Goal: Information Seeking & Learning: Learn about a topic

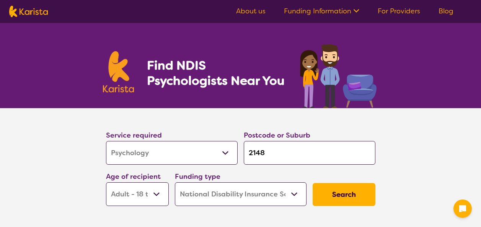
select select "Psychology"
select select "AD"
select select "NDIS"
select select "Psychology"
select select "AD"
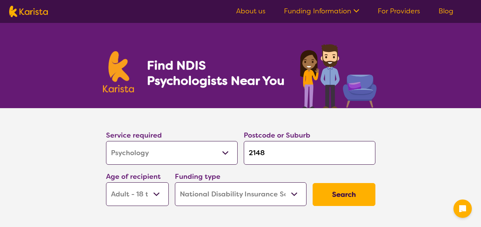
select select "NDIS"
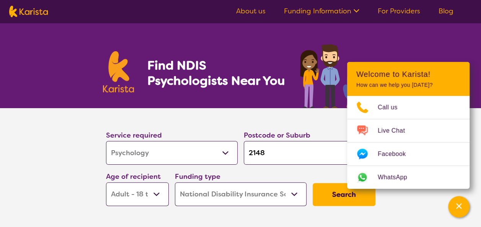
select select "Supported accommodation"
